Goal: Task Accomplishment & Management: Manage account settings

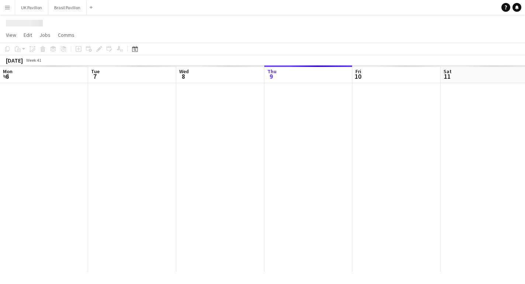
scroll to position [0, 176]
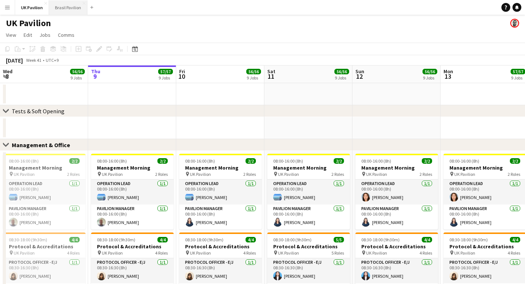
click at [83, 9] on button "Brasil Pavilion Close" at bounding box center [68, 7] width 38 height 14
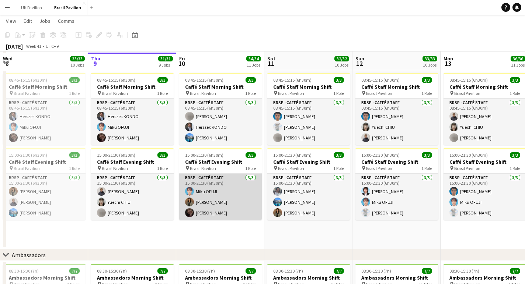
scroll to position [607, 0]
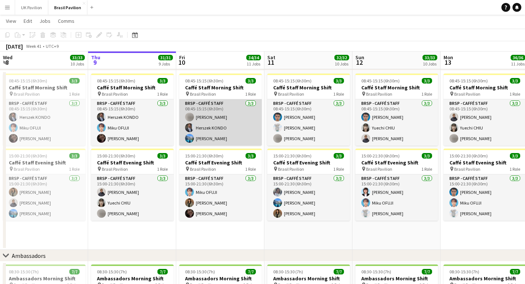
click at [209, 128] on app-card-role "BRSP - Caffé Staff [DATE] 08:45-15:15 (6h30m) [PERSON_NAME] Herszek [PERSON_NAM…" at bounding box center [220, 122] width 83 height 46
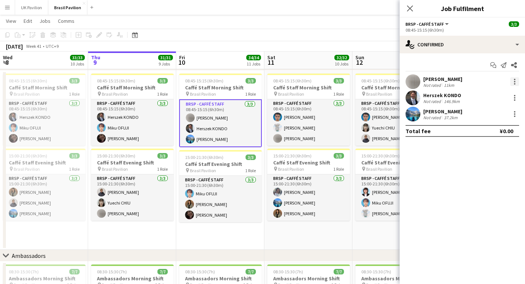
click at [513, 85] on div at bounding box center [514, 81] width 9 height 9
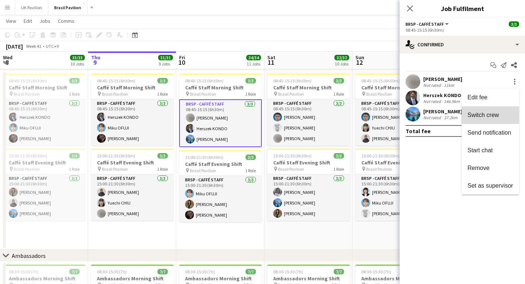
click at [476, 113] on span "Switch crew" at bounding box center [482, 115] width 31 height 6
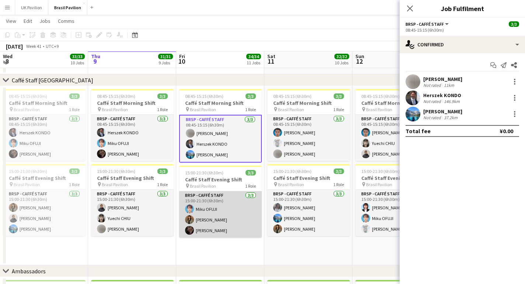
click at [237, 227] on app-card-role "BRSP - Caffé Staff [DATE] 15:00-21:30 (6h30m) [PERSON_NAME] [PERSON_NAME]" at bounding box center [220, 215] width 83 height 46
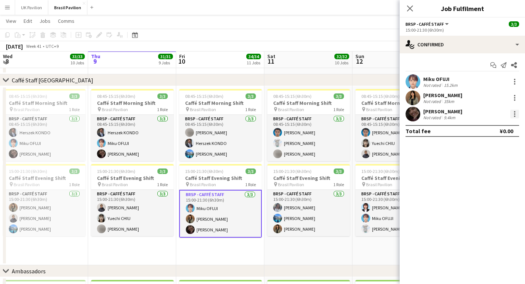
click at [516, 118] on div at bounding box center [514, 114] width 9 height 9
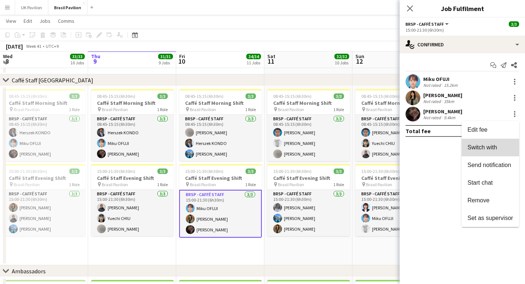
click at [479, 143] on button "Switch with" at bounding box center [489, 148] width 57 height 18
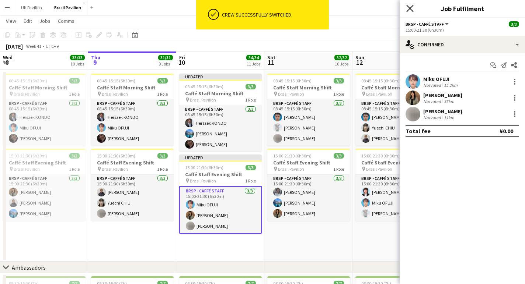
click at [409, 9] on icon at bounding box center [409, 8] width 7 height 7
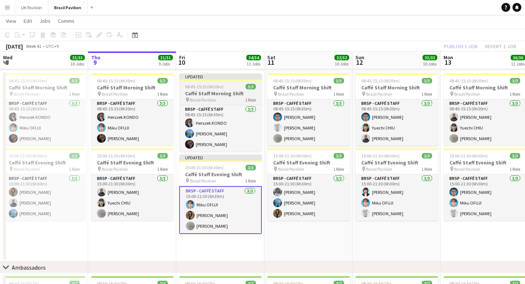
click at [214, 90] on span "08:45-15:15 (6h30m)" at bounding box center [204, 87] width 38 height 6
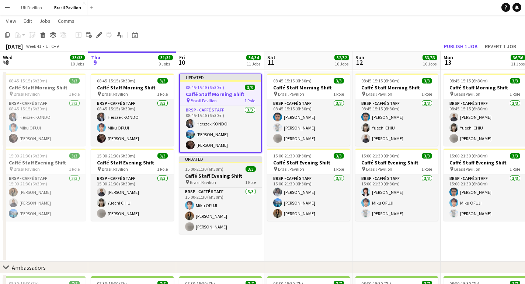
click at [204, 172] on span "15:00-21:30 (6h30m)" at bounding box center [204, 170] width 38 height 6
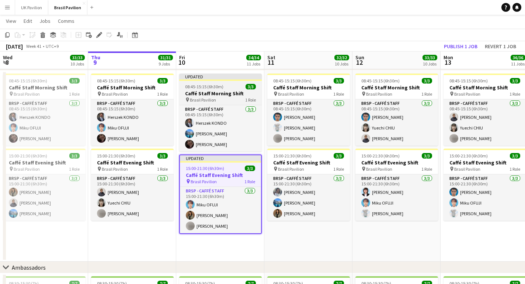
click at [215, 97] on h3 "Caffé Staff Morning Shift" at bounding box center [220, 93] width 83 height 7
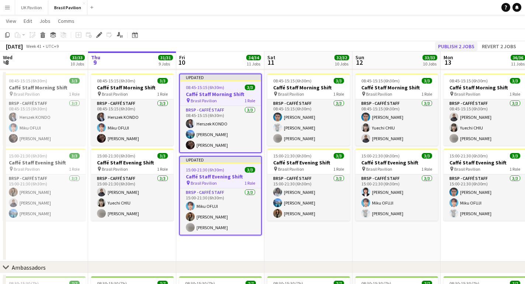
click at [441, 46] on button "Publish 2 jobs" at bounding box center [456, 47] width 42 height 10
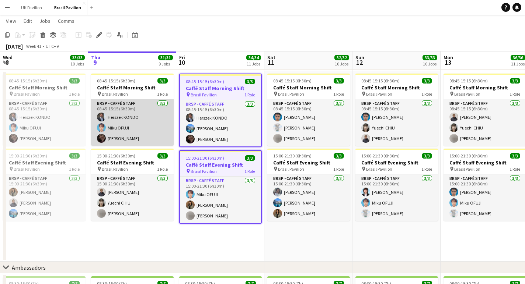
click at [126, 133] on app-card-role "BRSP - Caffé Staff [DATE] 08:45-15:15 (6h30m) Herszek KONDO [PERSON_NAME] [PERS…" at bounding box center [132, 122] width 83 height 46
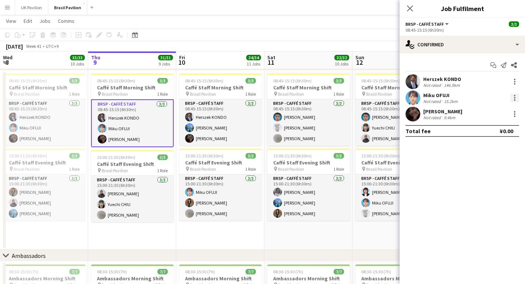
click at [512, 100] on div at bounding box center [514, 98] width 9 height 9
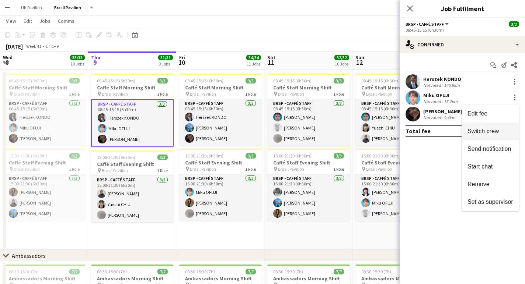
click at [476, 130] on span "Switch crew" at bounding box center [482, 131] width 31 height 6
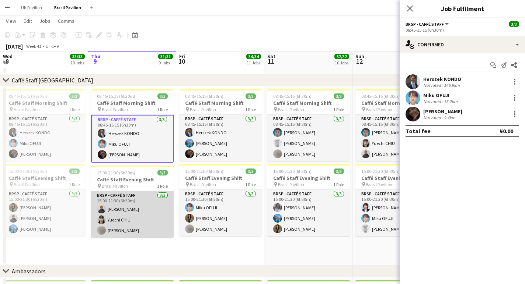
click at [136, 231] on app-card-role "BRSP - Caffé Staff [DATE] 15:00-21:30 (6h30m) [PERSON_NAME] [PERSON_NAME]" at bounding box center [132, 215] width 83 height 46
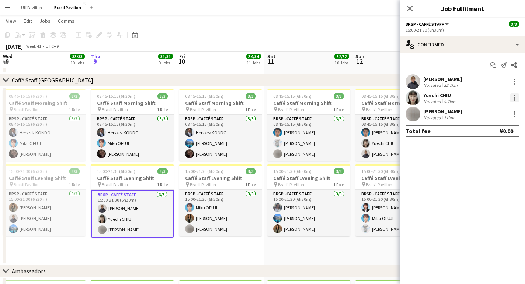
click at [514, 99] on div at bounding box center [514, 97] width 1 height 1
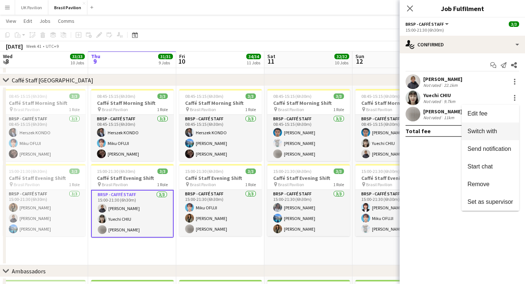
click at [467, 134] on span "Switch with" at bounding box center [481, 131] width 29 height 6
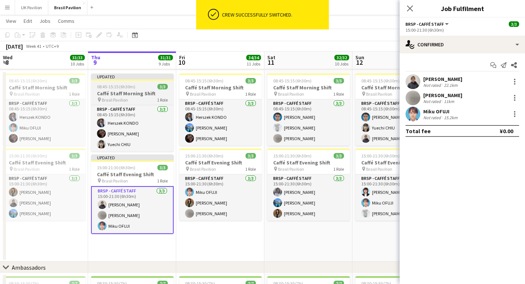
click at [123, 97] on h3 "Caffé Staff Morning Shift" at bounding box center [132, 93] width 83 height 7
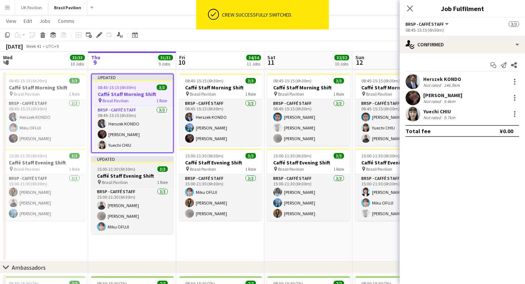
click at [123, 178] on app-job-card "Updated 15:00-21:30 (6h30m) 3/3 Caffé Staff Evening Shift pin Brasil Pavilion 1…" at bounding box center [132, 195] width 83 height 78
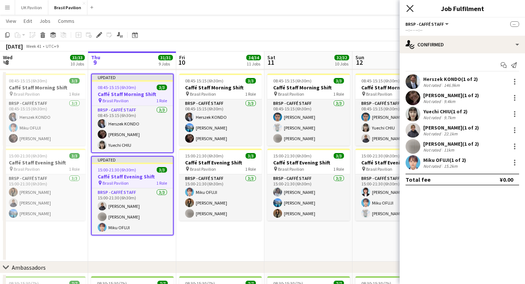
click at [410, 8] on icon at bounding box center [409, 8] width 7 height 7
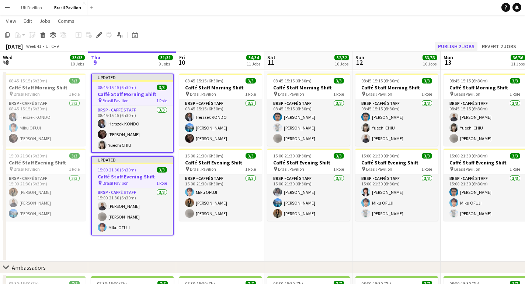
click at [438, 45] on button "Publish 2 jobs" at bounding box center [456, 47] width 42 height 10
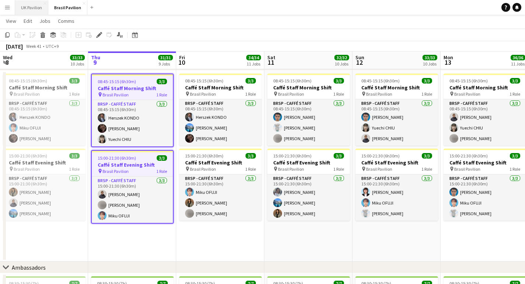
click at [35, 5] on button "UK Pavilion Close" at bounding box center [31, 7] width 33 height 14
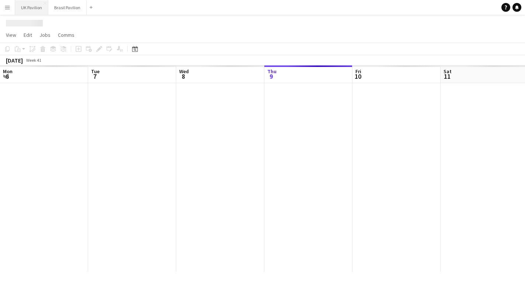
scroll to position [0, 176]
